Goal: Information Seeking & Learning: Learn about a topic

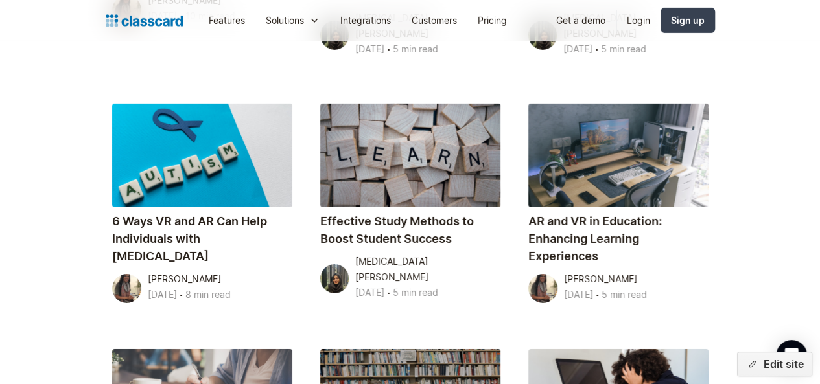
scroll to position [6965, 0]
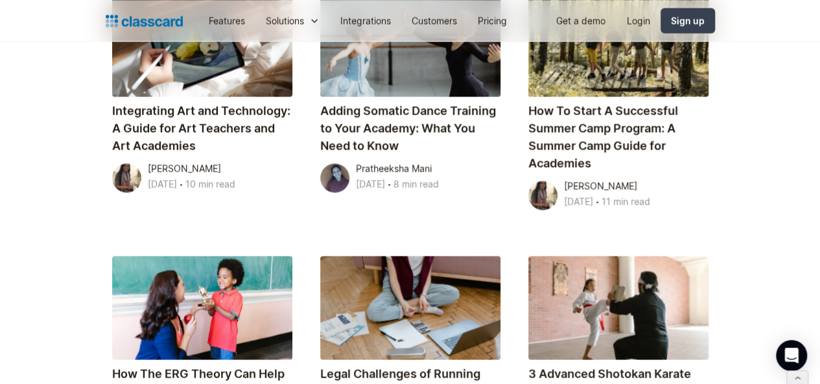
scroll to position [1122, 0]
